Goal: Information Seeking & Learning: Find specific fact

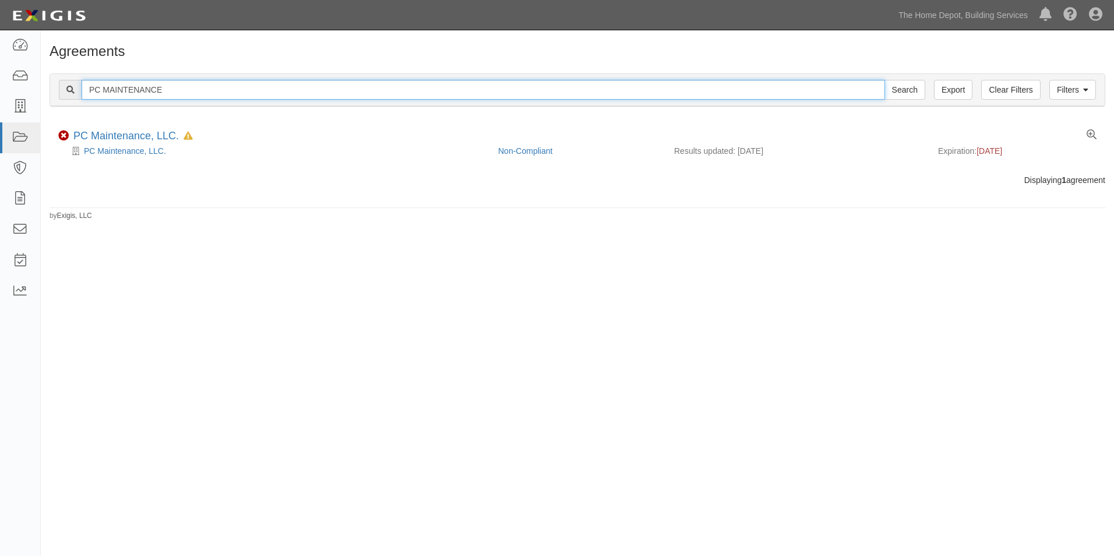
click at [168, 89] on input "PC MAINTENANCE" at bounding box center [483, 90] width 803 height 20
type input "daryl flood"
click at [884, 80] on input "Search" at bounding box center [904, 90] width 41 height 20
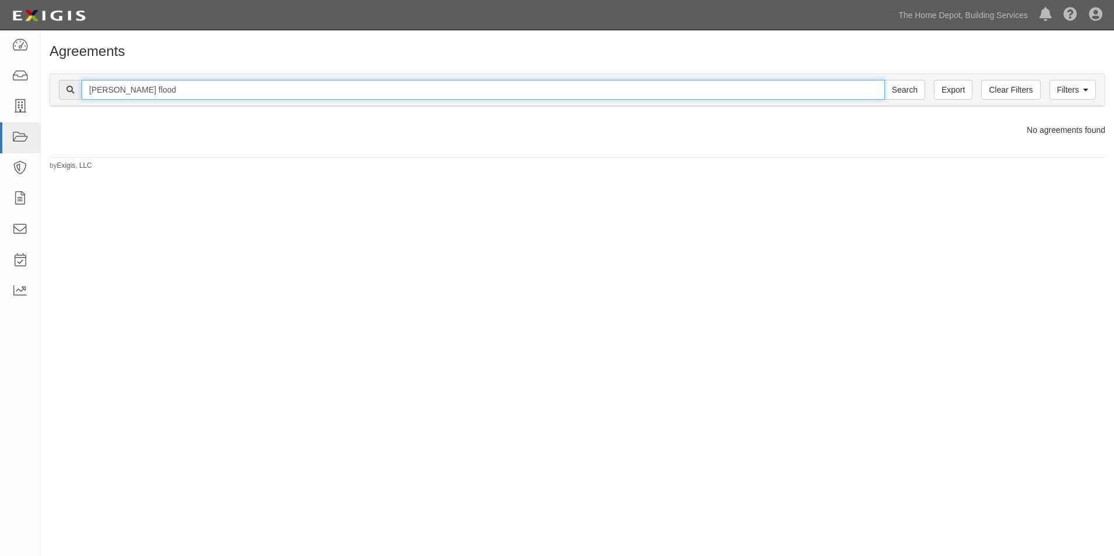
click at [98, 91] on input "daryl flood" at bounding box center [483, 90] width 803 height 20
type input "flood"
click at [884, 80] on input "Search" at bounding box center [904, 90] width 41 height 20
